Goal: Information Seeking & Learning: Learn about a topic

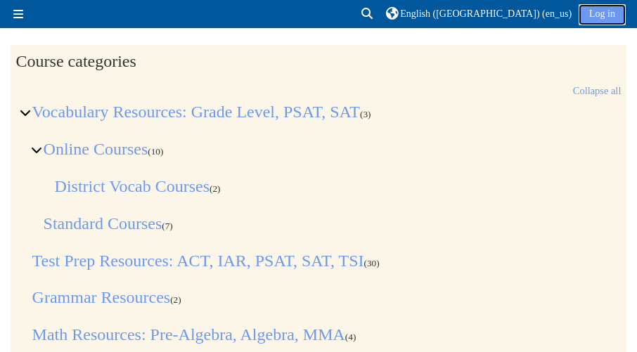
click at [588, 11] on link "Log in" at bounding box center [601, 14] width 47 height 21
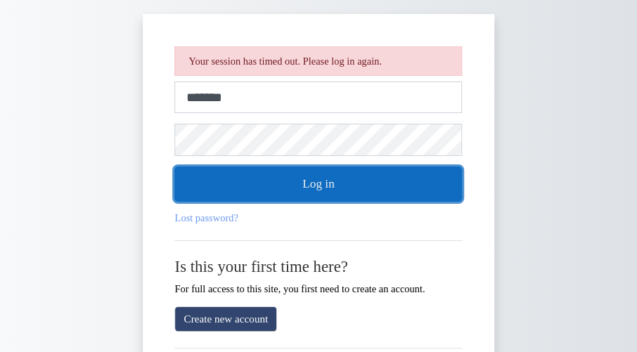
click at [330, 176] on button "Log in" at bounding box center [318, 184] width 287 height 35
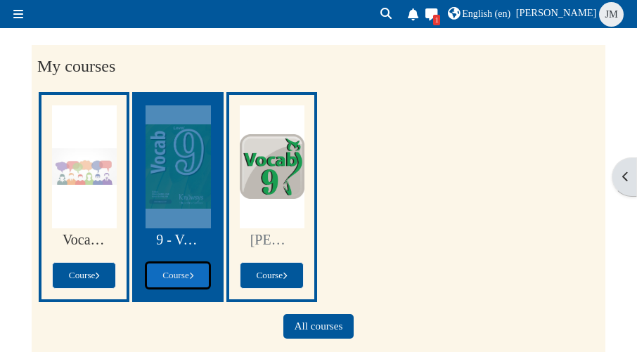
click at [172, 266] on link "Course" at bounding box center [177, 275] width 64 height 27
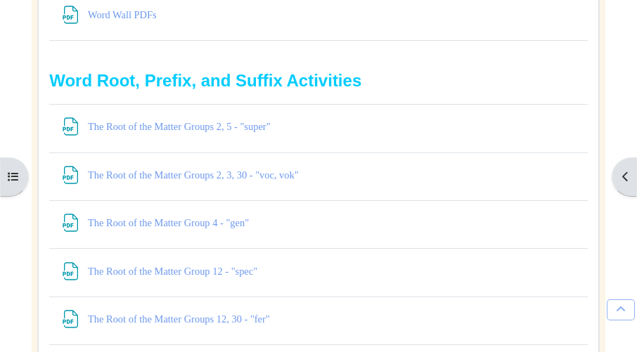
scroll to position [2631, 0]
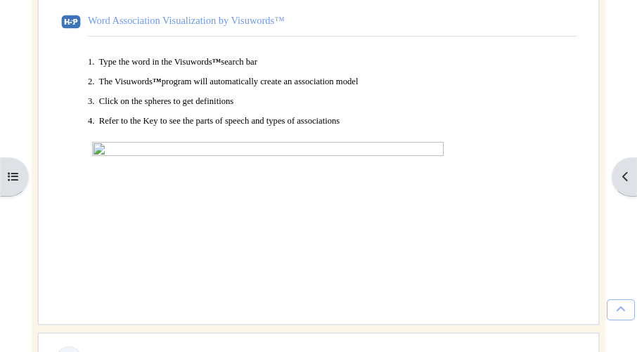
scroll to position [4219, 0]
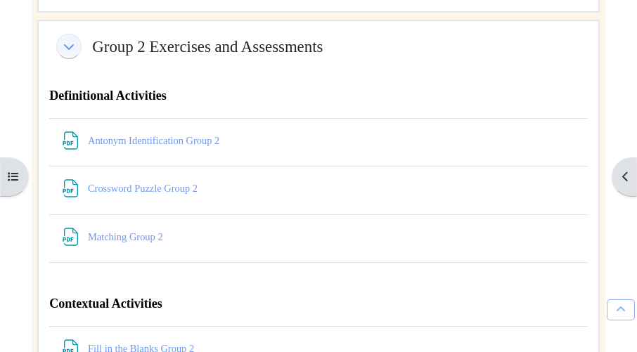
scroll to position [5298, 0]
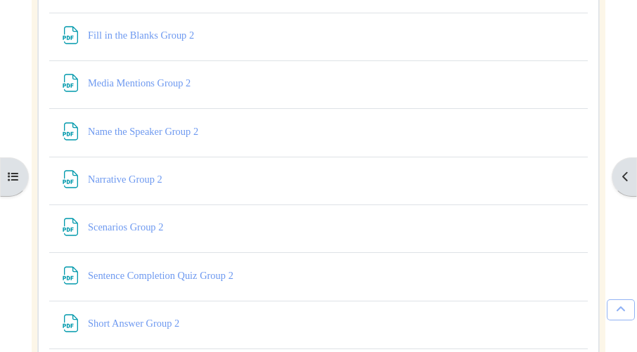
scroll to position [5610, 0]
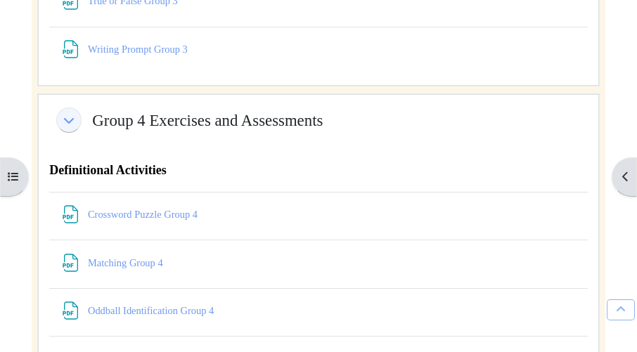
scroll to position [6734, 0]
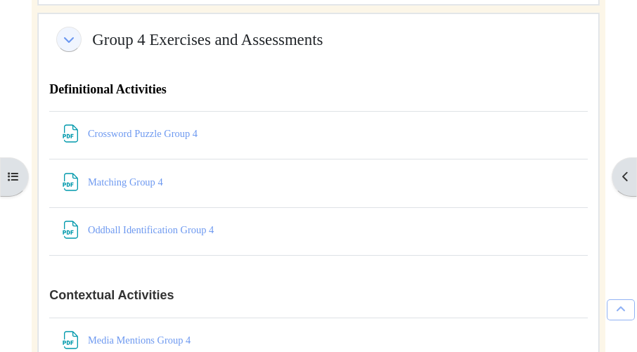
scroll to position [6824, 0]
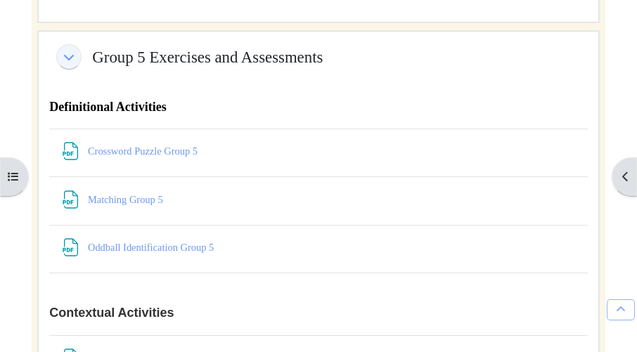
scroll to position [7555, 0]
